Goal: Transaction & Acquisition: Purchase product/service

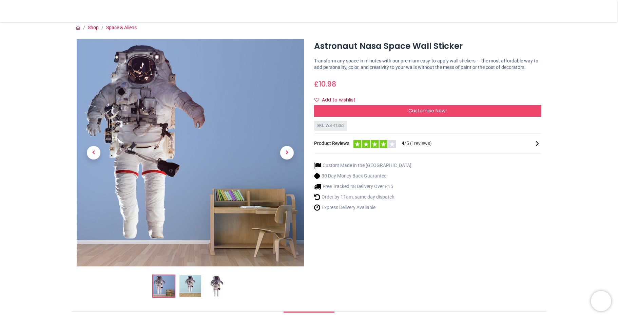
scroll to position [1, 0]
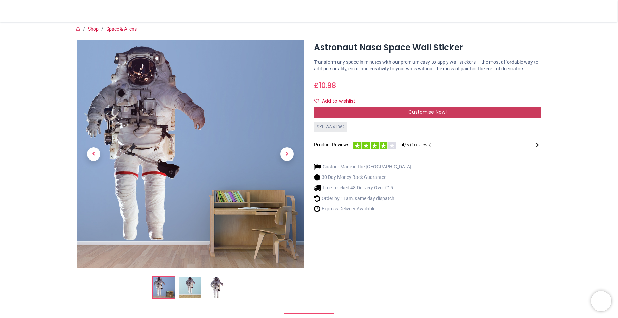
click at [434, 111] on span "Customise Now!" at bounding box center [427, 111] width 38 height 7
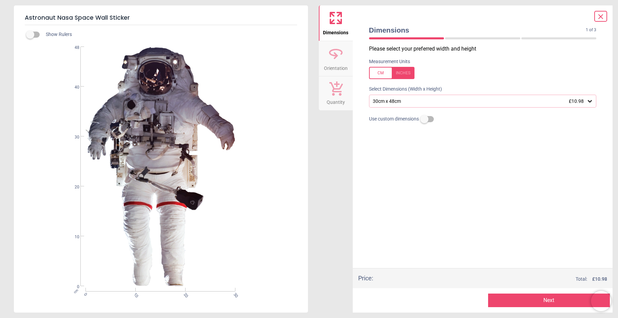
click at [592, 101] on icon at bounding box center [589, 101] width 7 height 7
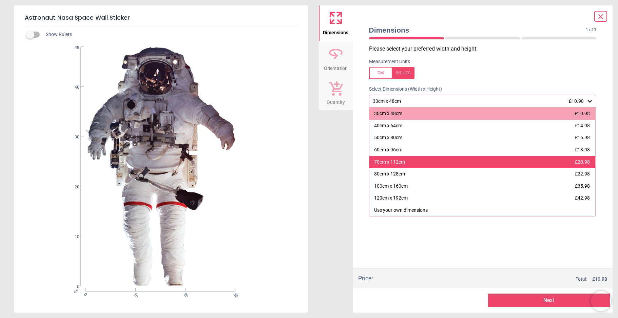
click at [555, 160] on div "70cm x 112cm £20.98" at bounding box center [482, 162] width 226 height 12
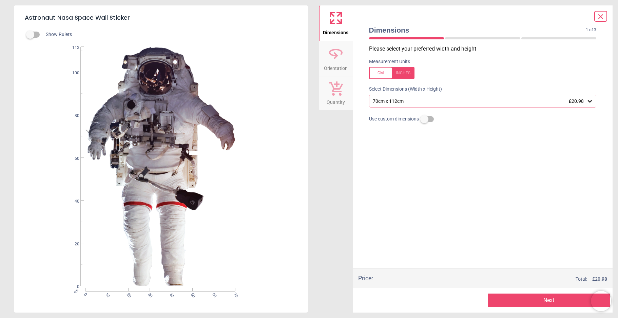
click at [589, 100] on icon at bounding box center [589, 101] width 7 height 7
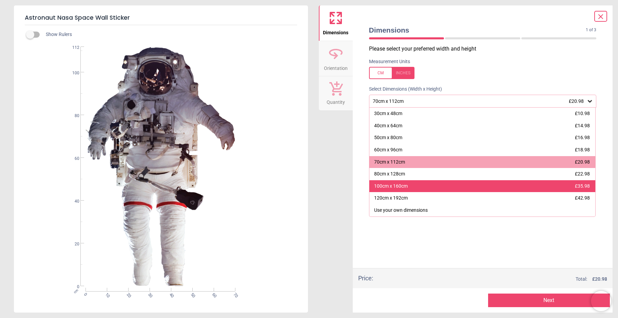
click at [560, 182] on div "100cm x 160cm £35.98" at bounding box center [482, 186] width 226 height 12
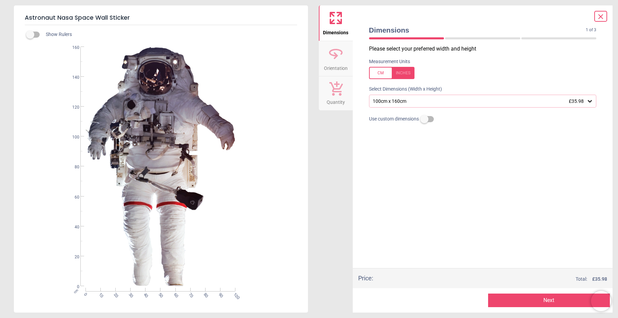
click at [381, 71] on div at bounding box center [391, 73] width 45 height 12
click at [385, 75] on div at bounding box center [391, 73] width 45 height 12
click at [555, 301] on button "Next" at bounding box center [549, 300] width 122 height 14
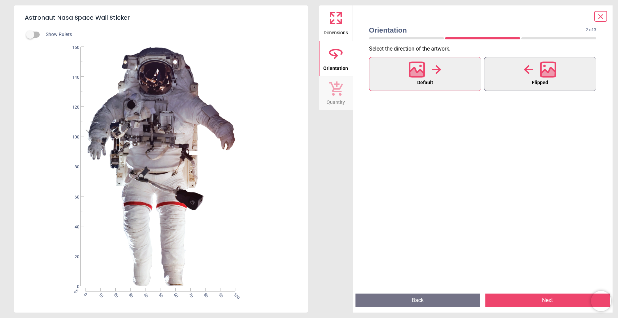
click at [533, 78] on div at bounding box center [539, 70] width 33 height 18
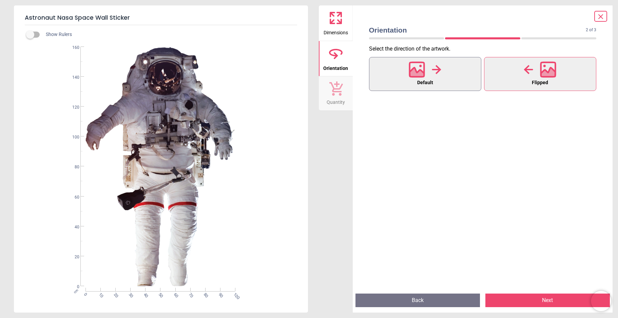
click at [425, 77] on div at bounding box center [424, 70] width 33 height 18
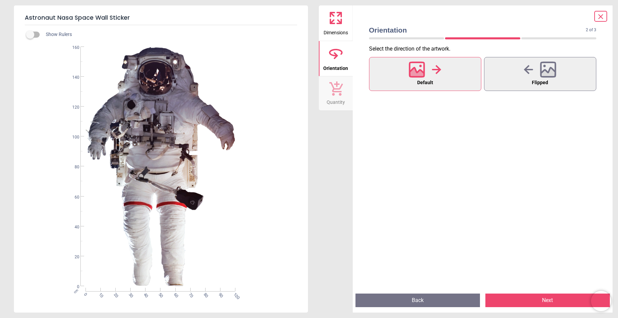
click at [548, 299] on button "Next" at bounding box center [547, 300] width 124 height 14
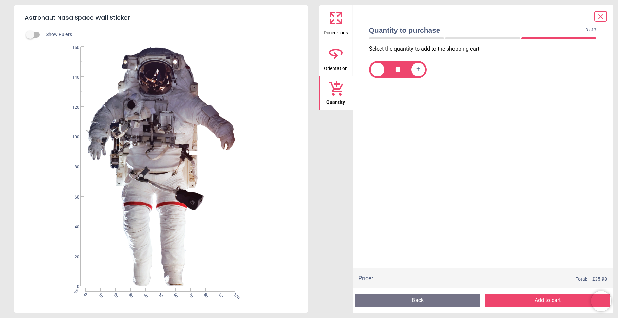
click at [548, 299] on button "Add to cart" at bounding box center [547, 300] width 124 height 14
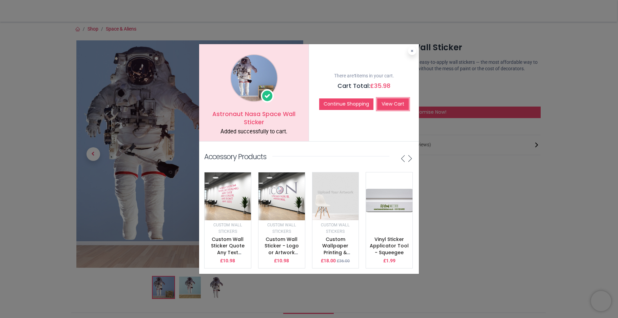
click at [396, 105] on link "View Cart" at bounding box center [393, 104] width 32 height 12
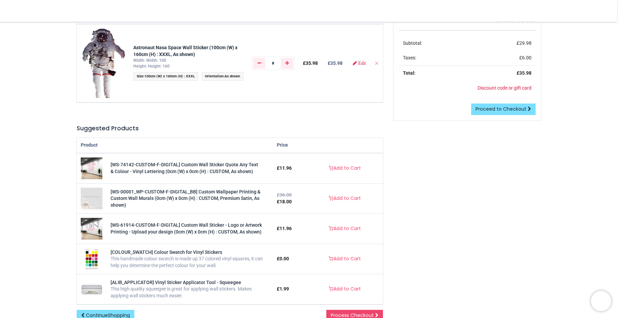
scroll to position [174, 0]
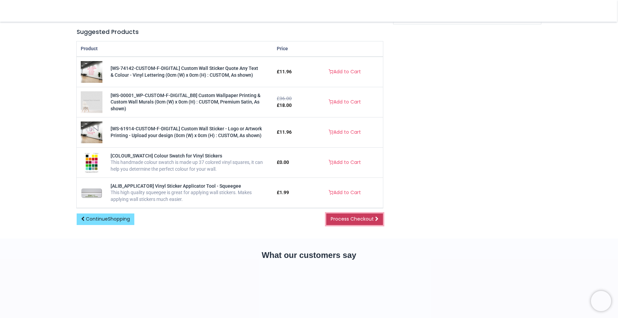
click at [375, 217] on span at bounding box center [376, 218] width 3 height 5
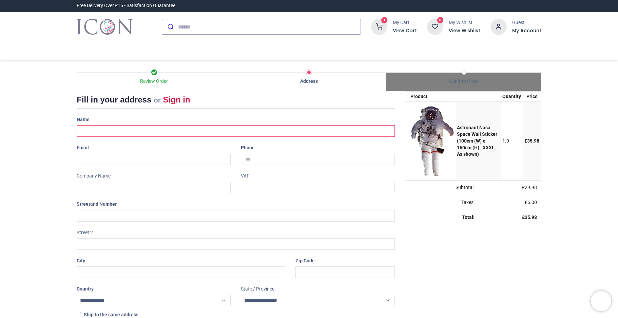
click at [213, 127] on input "text" at bounding box center [236, 131] width 318 height 12
type input "**********"
type input "**"
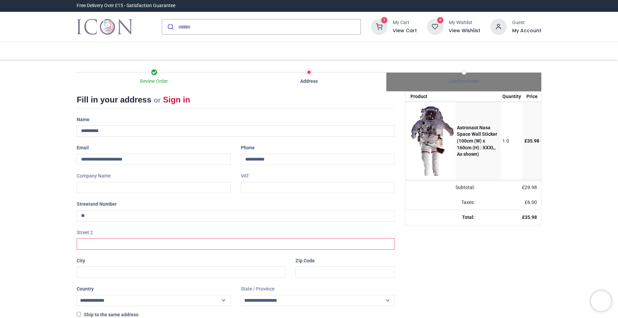
type input "**********"
type input "********"
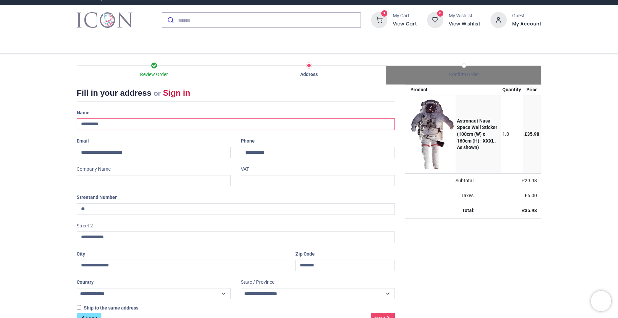
scroll to position [23, 0]
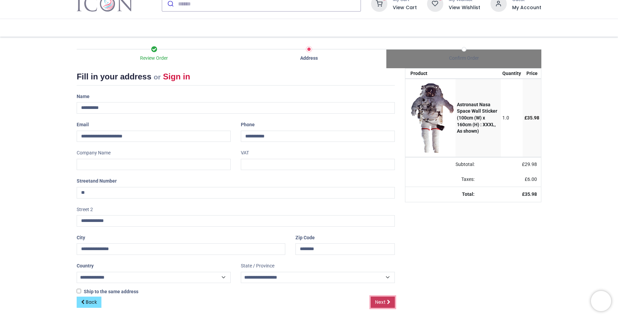
click at [381, 299] on span "Next" at bounding box center [380, 301] width 11 height 7
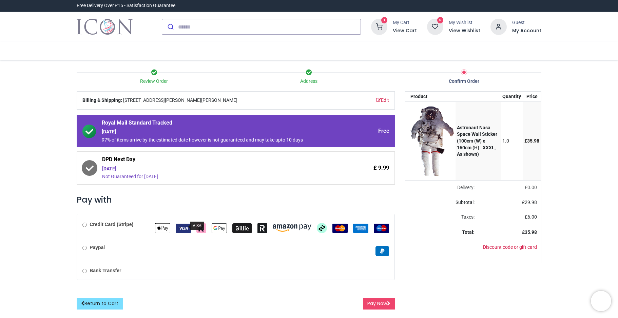
click at [182, 225] on img "VISA" at bounding box center [183, 227] width 15 height 9
click at [373, 303] on button "Pay Now" at bounding box center [379, 304] width 32 height 12
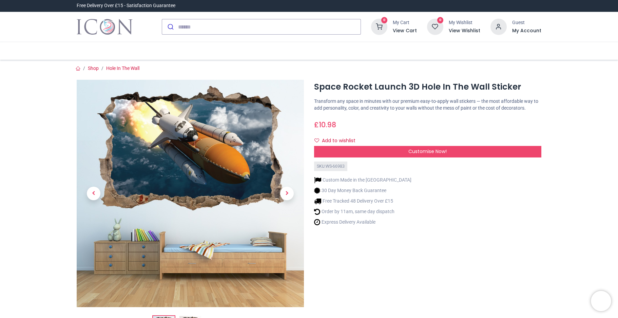
click at [362, 152] on div "Customise Now!" at bounding box center [427, 152] width 227 height 12
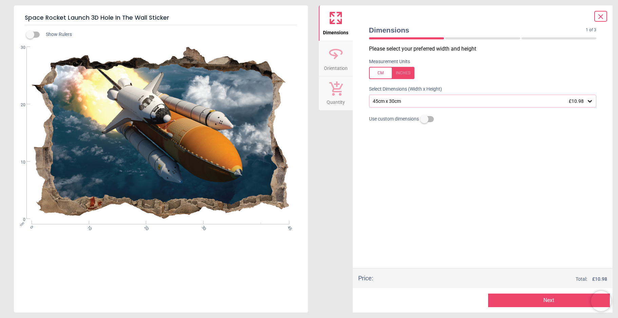
click at [394, 103] on div "45cm x 30cm £10.98" at bounding box center [479, 101] width 215 height 6
